Goal: Task Accomplishment & Management: Complete application form

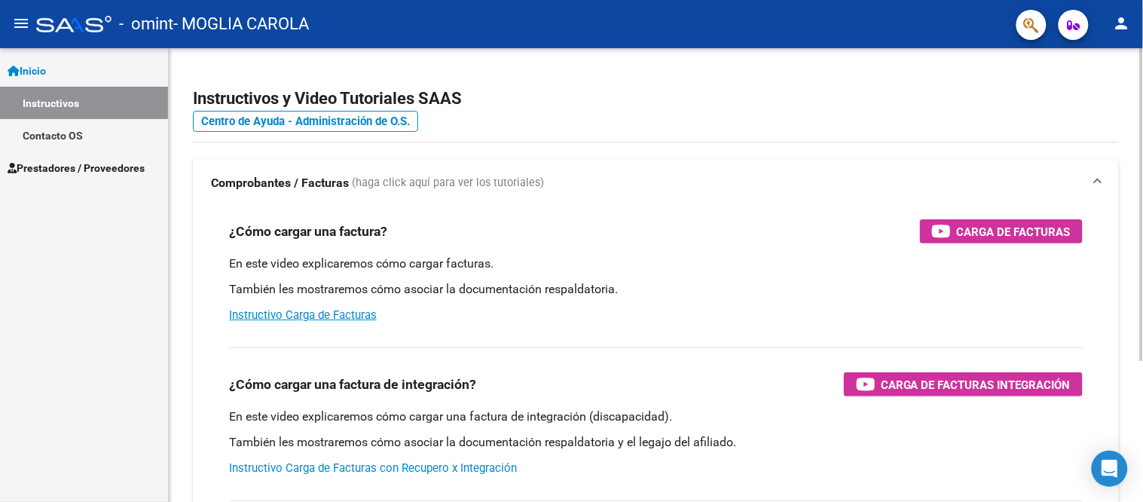
click at [338, 467] on link "Instructivo Carga de Facturas con Recupero x Integración" at bounding box center [373, 468] width 288 height 14
click at [32, 167] on span "Prestadores / Proveedores" at bounding box center [76, 168] width 137 height 17
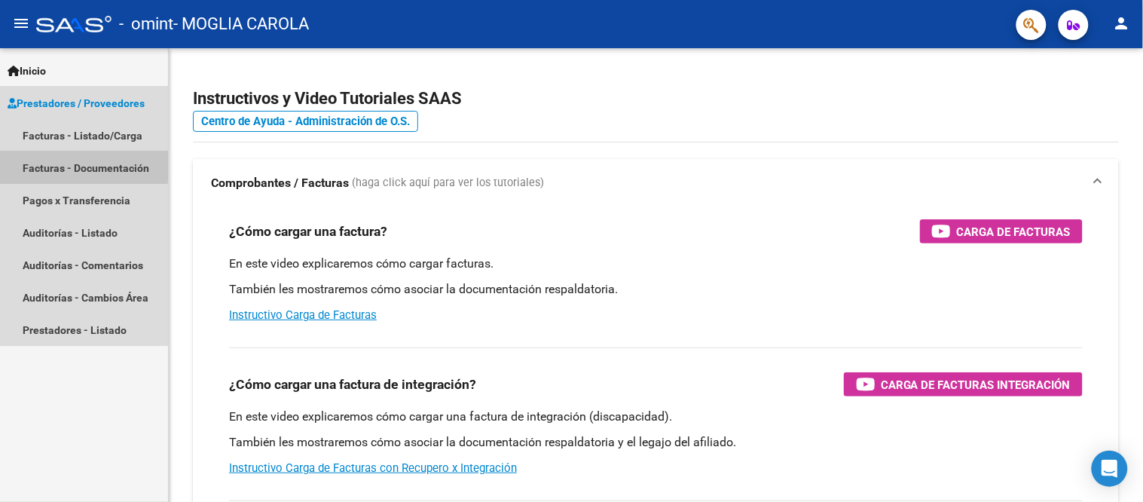
click at [47, 164] on link "Facturas - Documentación" at bounding box center [84, 167] width 168 height 32
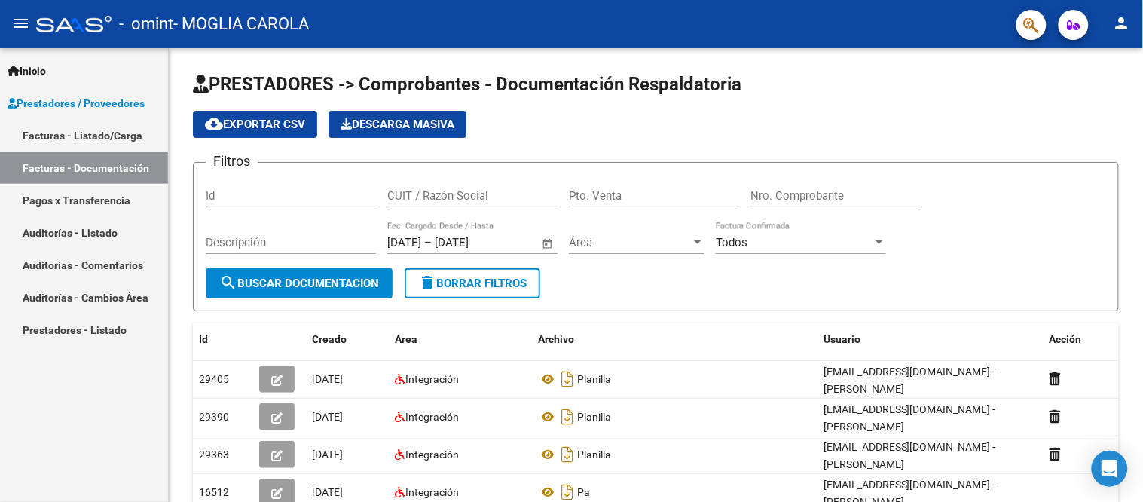
click at [44, 132] on link "Facturas - Listado/Carga" at bounding box center [84, 135] width 168 height 32
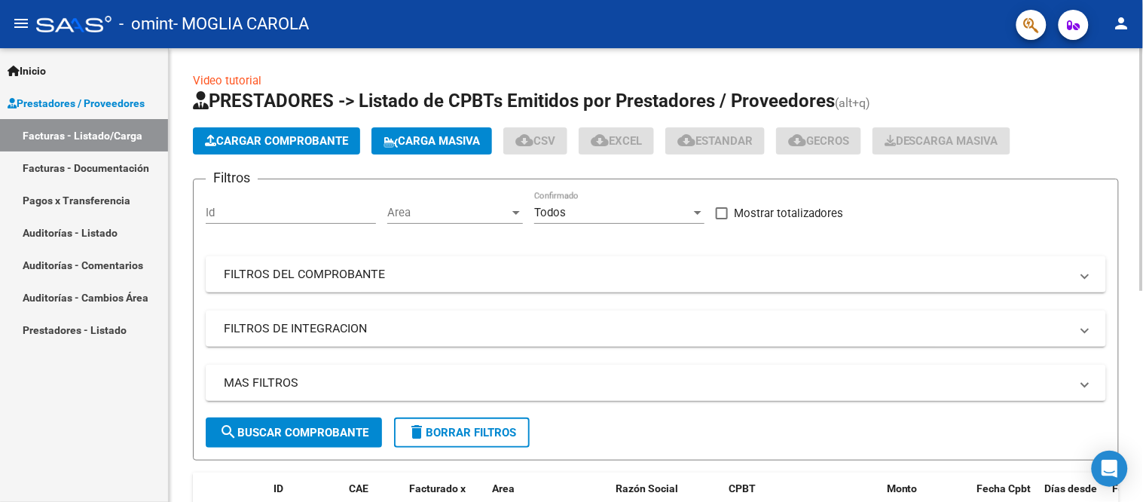
click at [341, 130] on button "Cargar Comprobante" at bounding box center [276, 140] width 167 height 27
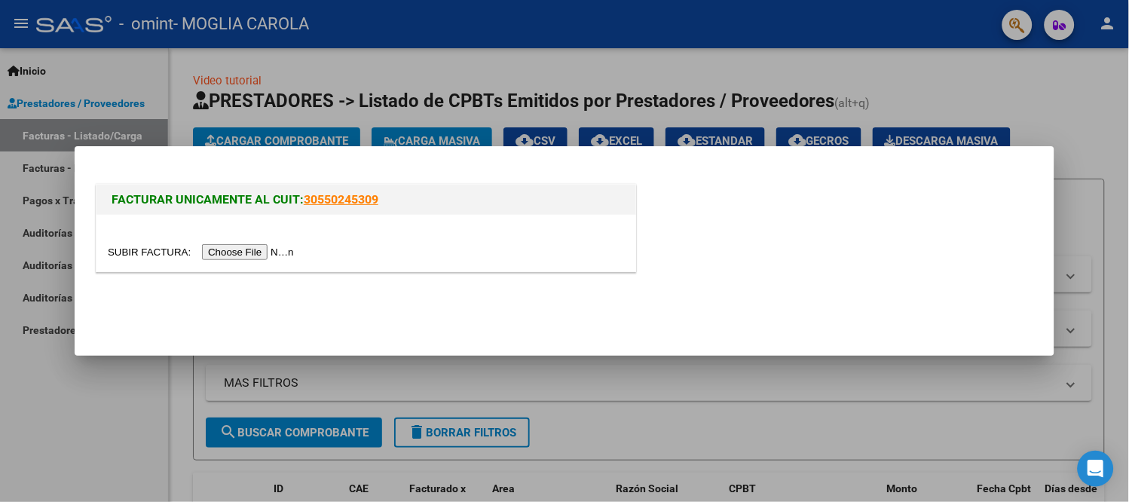
click at [246, 249] on input "file" at bounding box center [203, 252] width 191 height 16
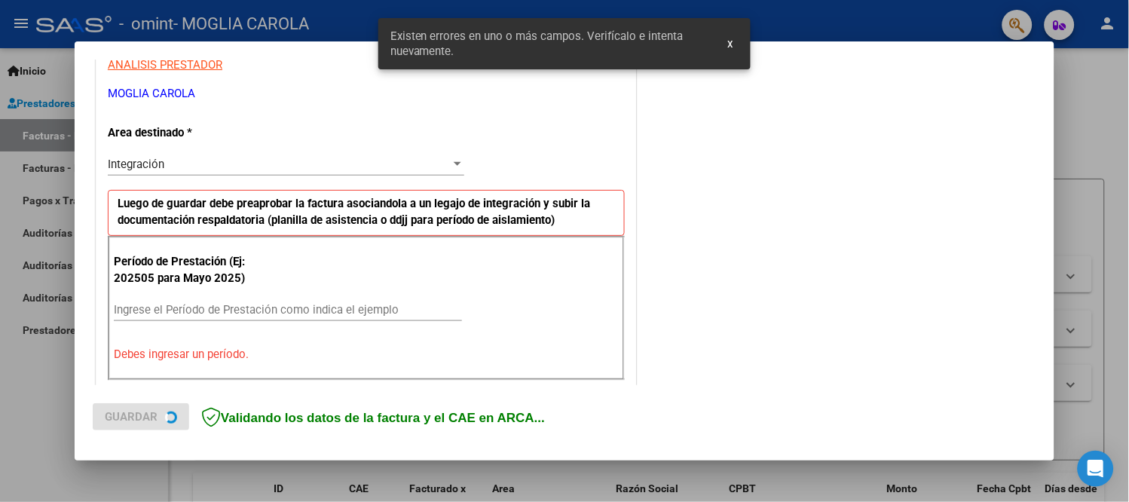
scroll to position [333, 0]
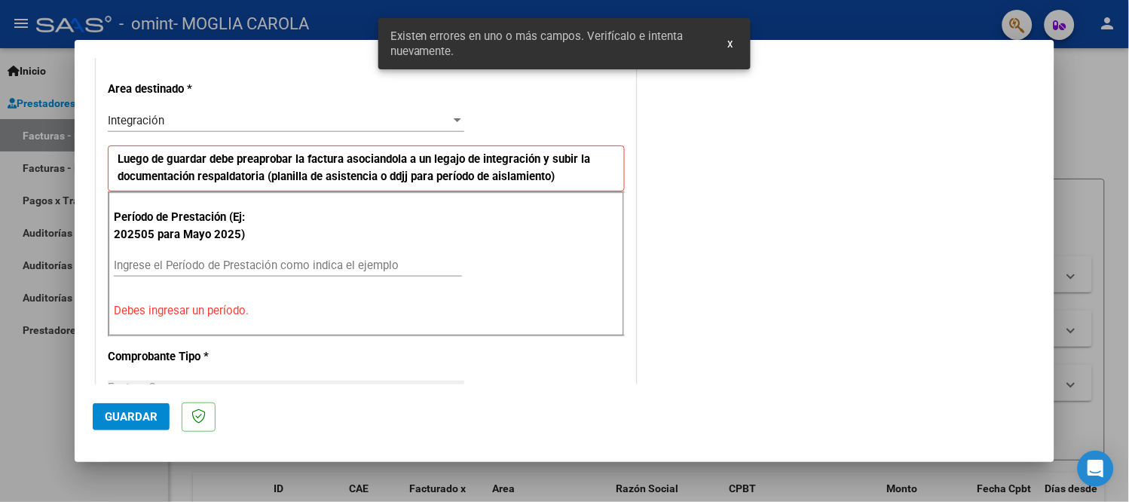
click at [171, 261] on input "Ingrese el Período de Prestación como indica el ejemplo" at bounding box center [288, 265] width 348 height 14
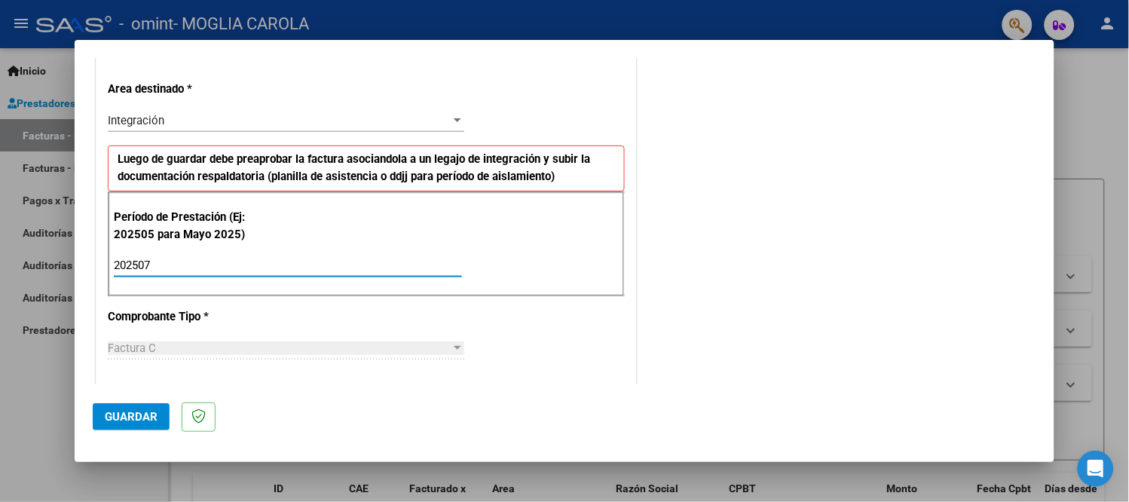
type input "202507"
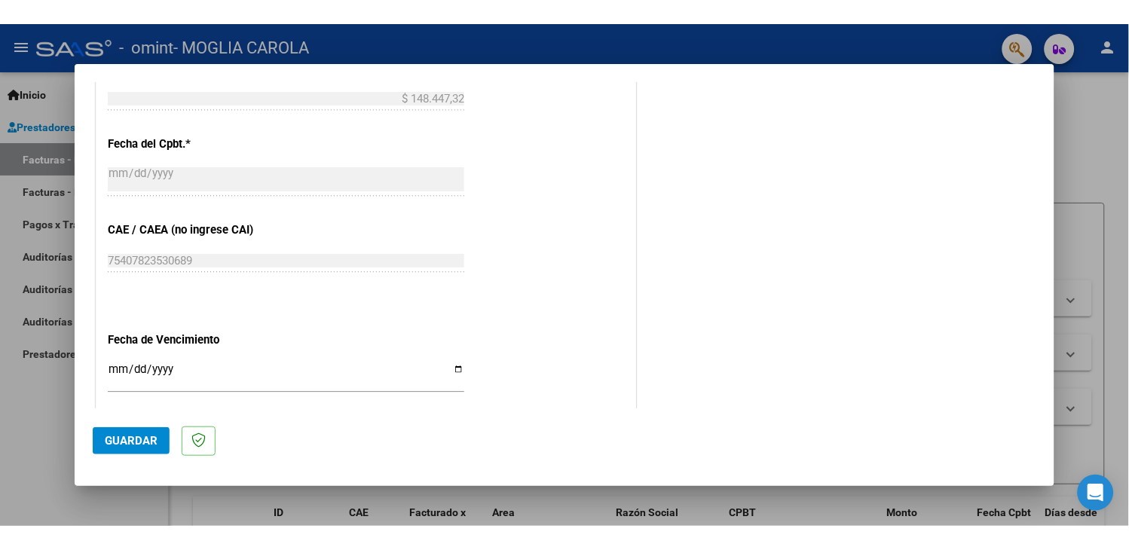
scroll to position [919, 0]
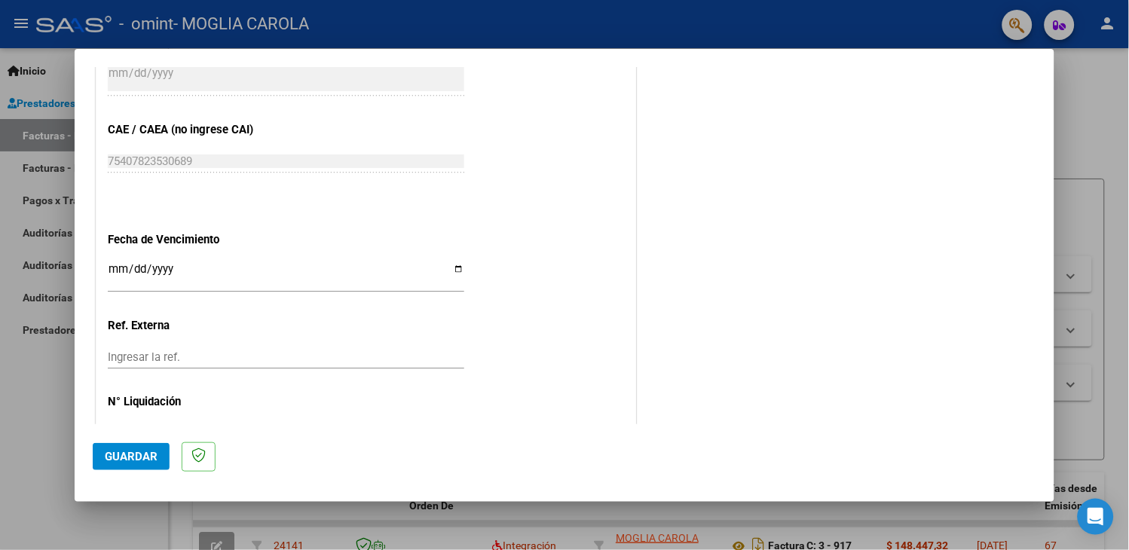
click at [182, 263] on input "Ingresar la fecha" at bounding box center [286, 275] width 356 height 24
click at [123, 263] on input "Ingresar la fecha" at bounding box center [286, 275] width 356 height 24
click at [111, 264] on input "Ingresar la fecha" at bounding box center [286, 275] width 356 height 24
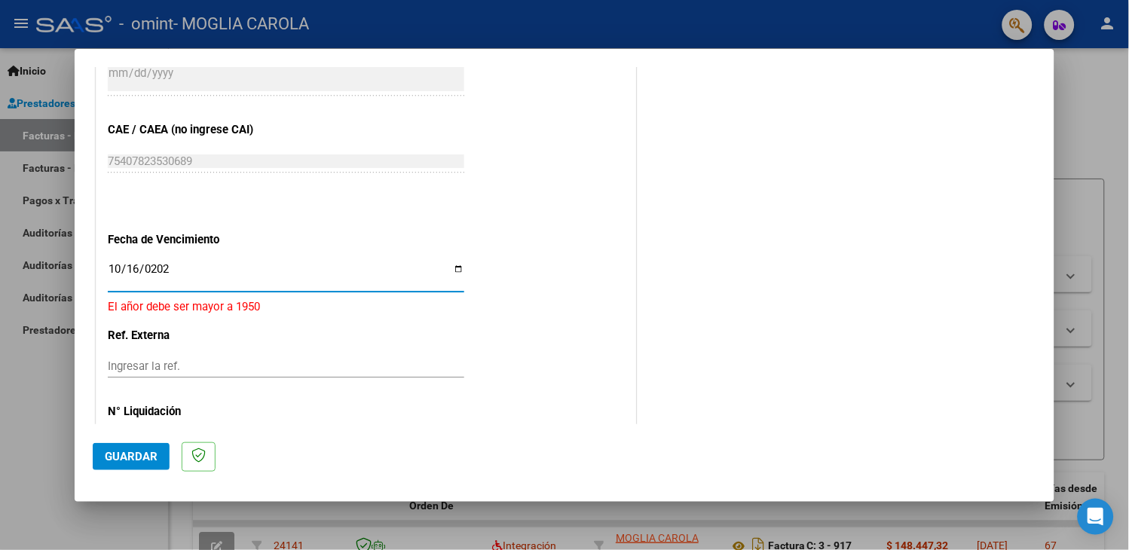
type input "[DATE]"
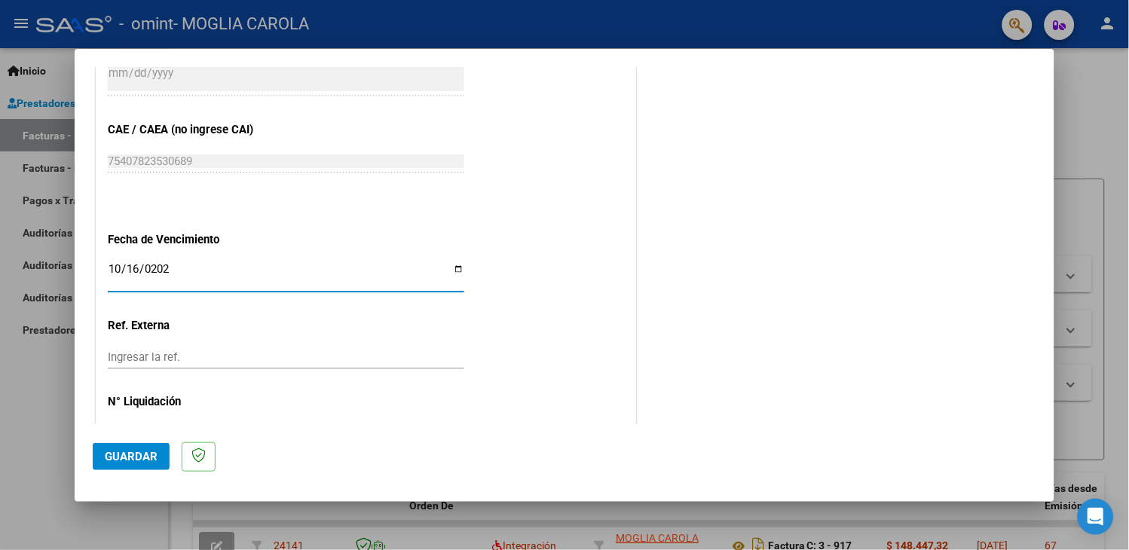
click at [146, 460] on span "Guardar" at bounding box center [131, 457] width 53 height 14
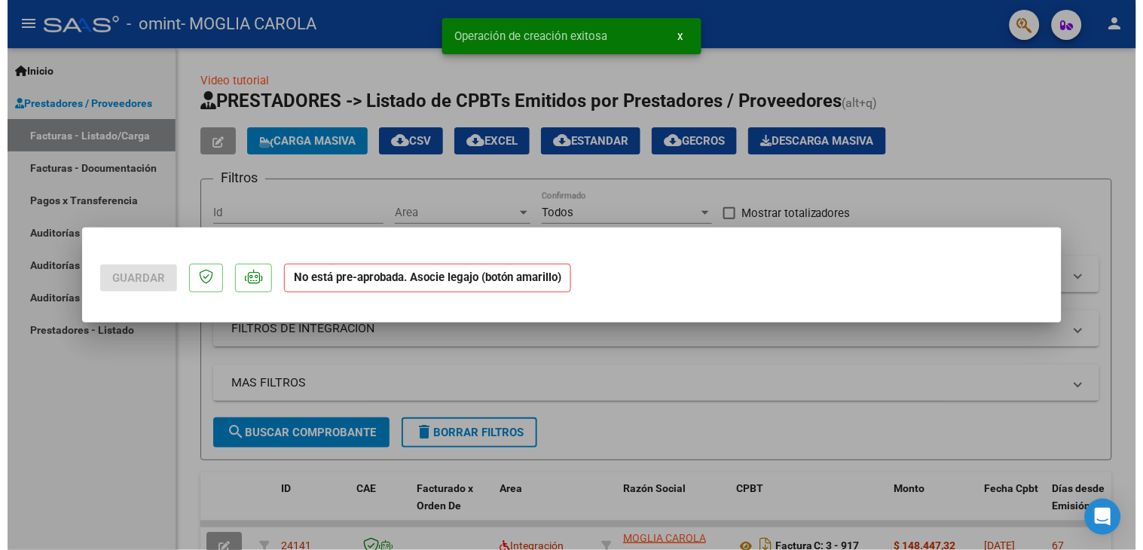
scroll to position [0, 0]
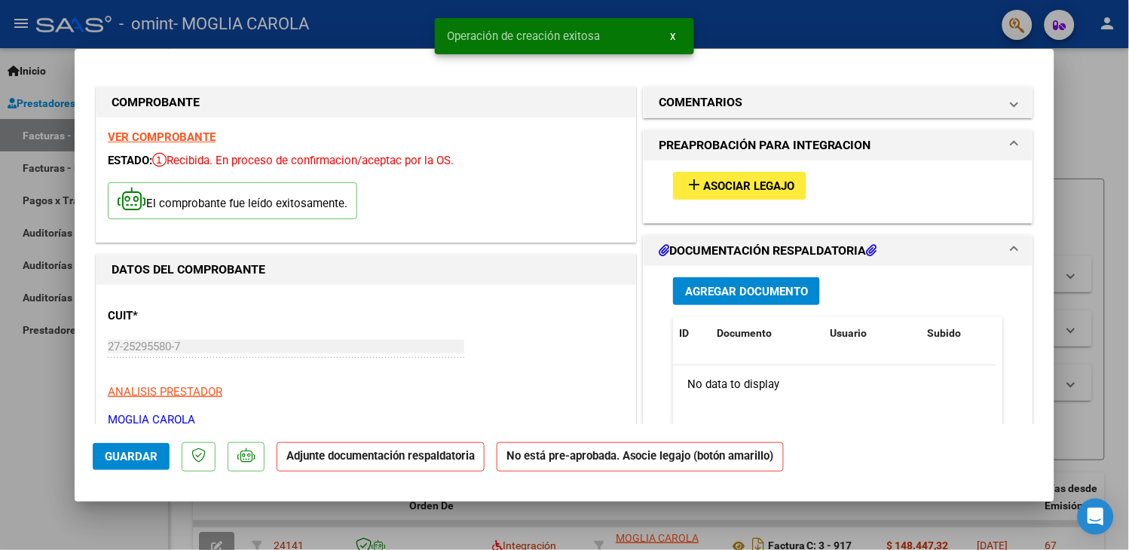
click at [721, 291] on span "Agregar Documento" at bounding box center [746, 292] width 123 height 14
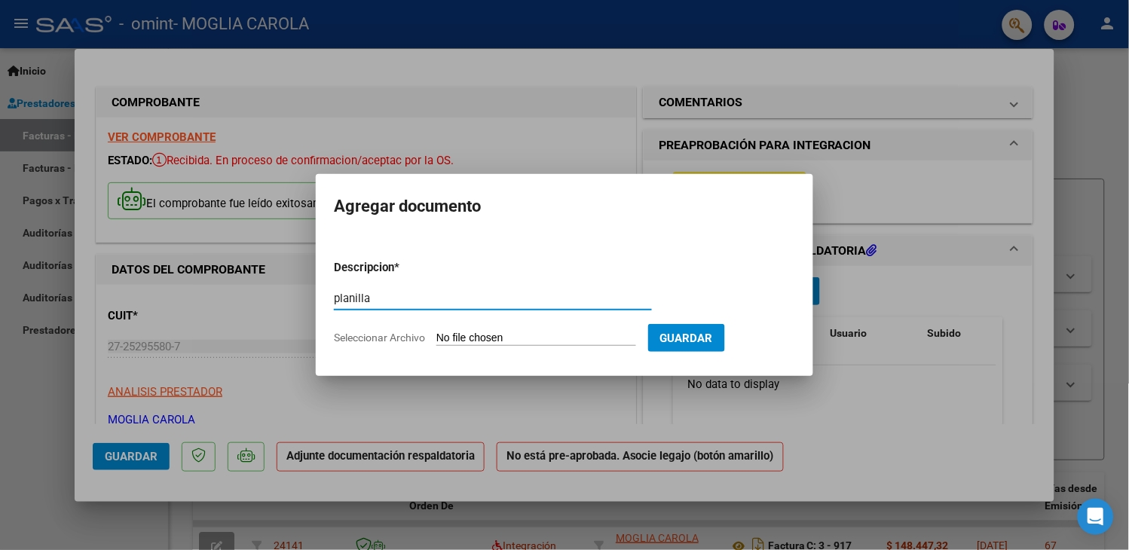
type input "planilla"
click at [498, 336] on input "Seleccionar Archivo" at bounding box center [536, 339] width 200 height 14
type input "C:\fakepath\planilla Donato-15_250805_143641 (1).pdf"
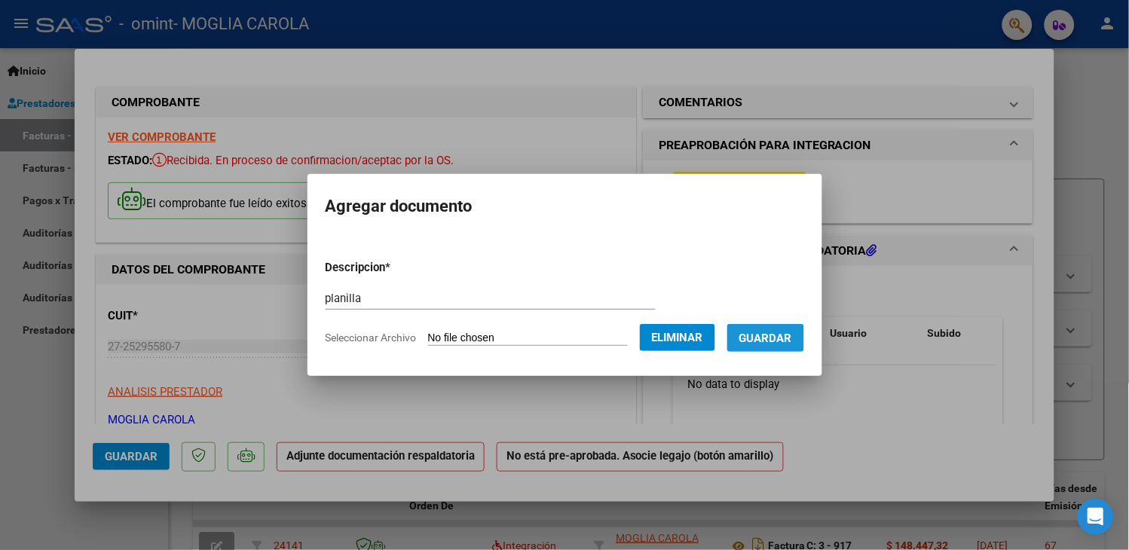
click at [762, 335] on span "Guardar" at bounding box center [765, 339] width 53 height 14
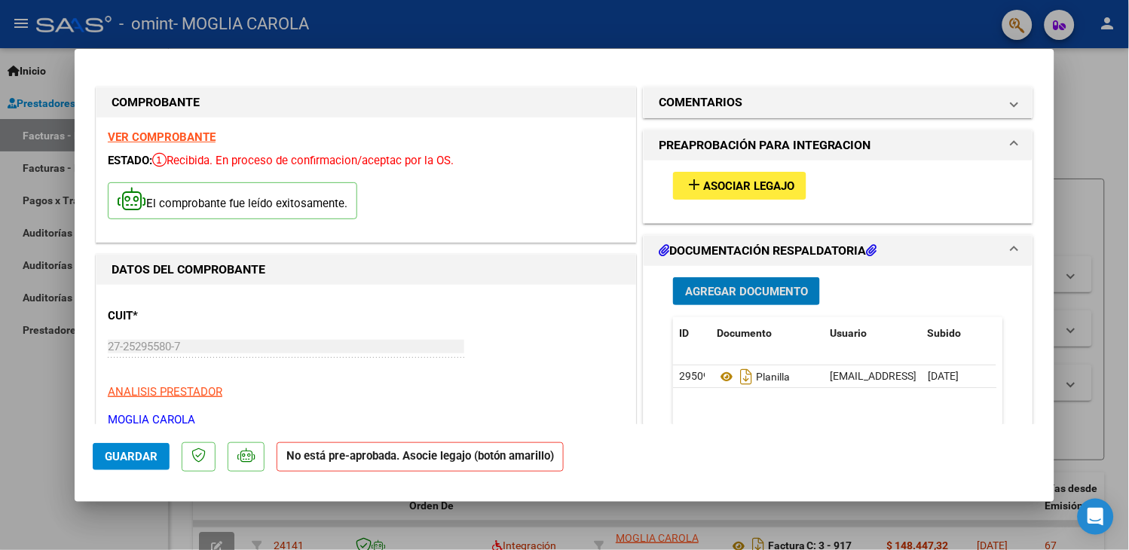
click at [151, 458] on span "Guardar" at bounding box center [131, 457] width 53 height 14
click at [1086, 125] on div at bounding box center [564, 275] width 1129 height 550
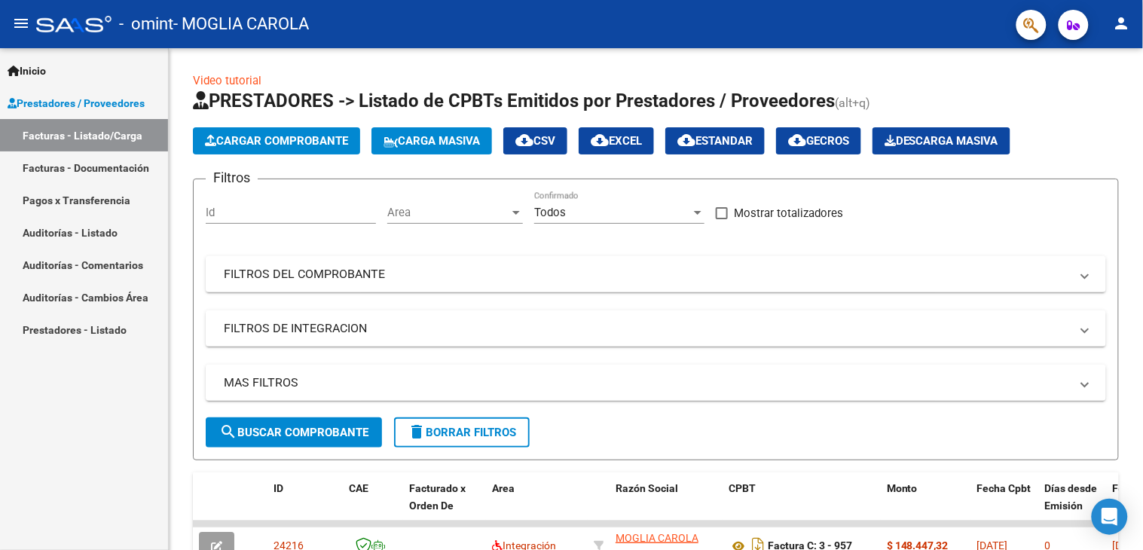
click at [109, 163] on link "Facturas - Documentación" at bounding box center [84, 167] width 168 height 32
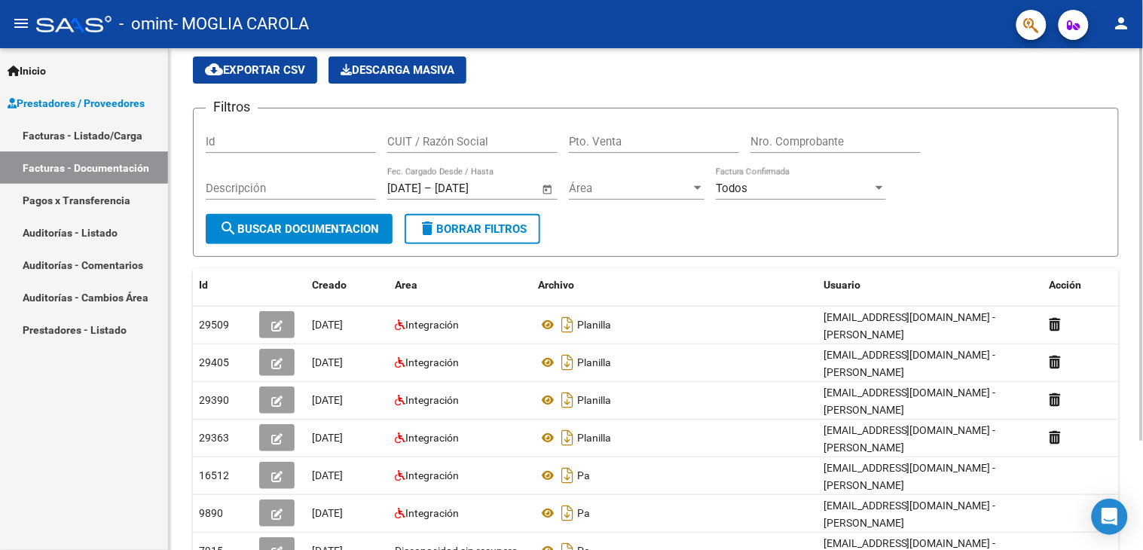
scroll to position [84, 0]
